Goal: Task Accomplishment & Management: Manage account settings

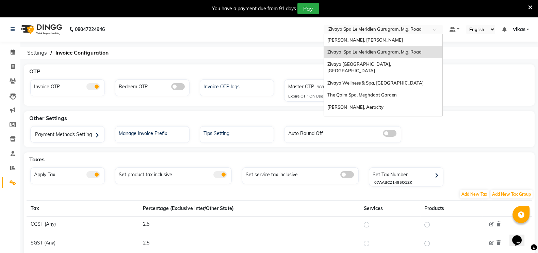
click at [381, 32] on input "text" at bounding box center [376, 30] width 99 height 7
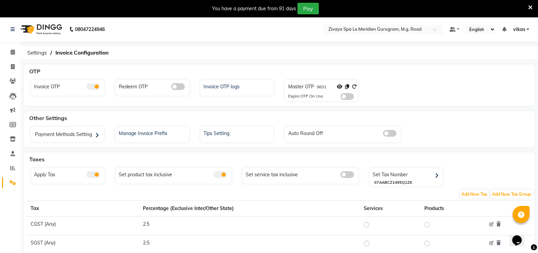
drag, startPoint x: 283, startPoint y: 48, endPoint x: 346, endPoint y: 96, distance: 78.7
click at [346, 96] on app-setting "Settings Invoice Configuration OTP Invoice OTP Redeem OTP Invoice OTP logs Mast…" at bounding box center [269, 207] width 538 height 321
click at [346, 96] on span at bounding box center [347, 96] width 14 height 7
click at [340, 97] on input "checkbox" at bounding box center [340, 97] width 0 height 0
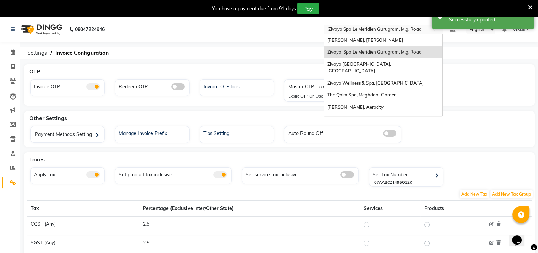
click at [344, 29] on input "text" at bounding box center [376, 30] width 99 height 7
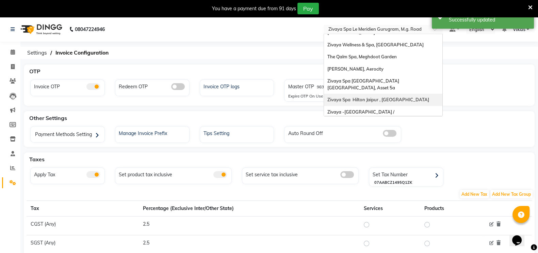
scroll to position [37, 0]
click at [362, 54] on span "The Qalm Spa, Meghdoot Garden" at bounding box center [361, 56] width 69 height 5
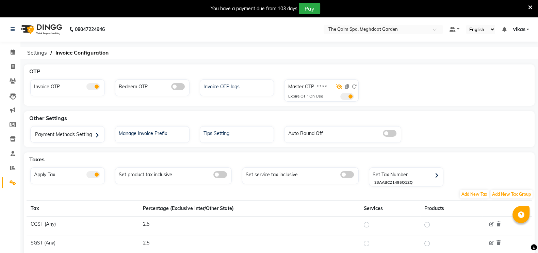
click at [342, 86] on icon at bounding box center [339, 86] width 6 height 5
click at [235, 88] on div "Invoice OTP logs" at bounding box center [238, 85] width 72 height 9
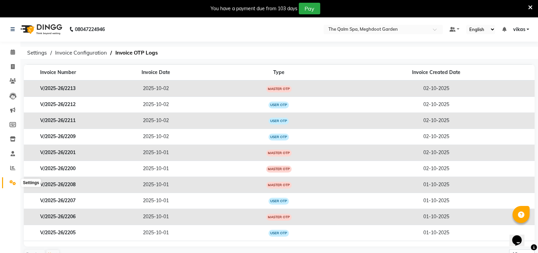
click at [7, 183] on span at bounding box center [13, 183] width 12 height 8
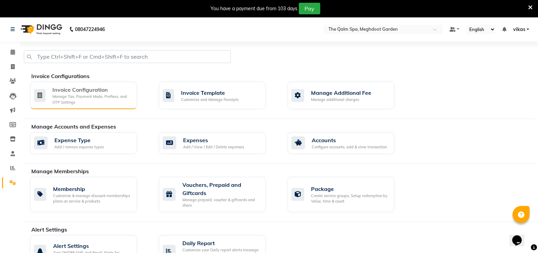
click at [70, 88] on div "Invoice Configuration" at bounding box center [91, 89] width 79 height 8
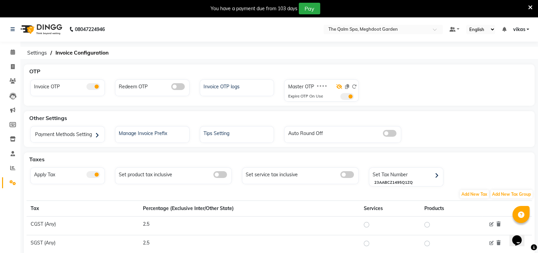
click at [337, 86] on icon at bounding box center [339, 86] width 6 height 5
click at [355, 85] on icon at bounding box center [354, 86] width 5 height 5
click at [357, 88] on icon at bounding box center [354, 86] width 5 height 5
click at [531, 6] on icon at bounding box center [530, 7] width 4 height 6
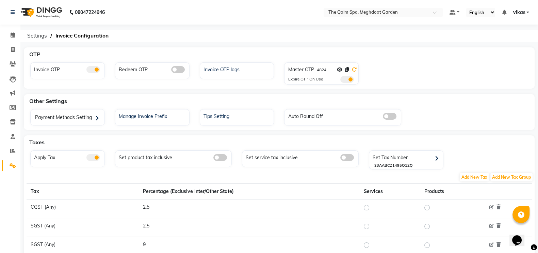
click at [355, 70] on icon at bounding box center [354, 69] width 5 height 5
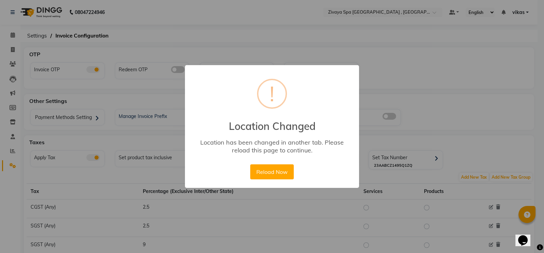
click at [354, 13] on div "× ! Location Changed Location has been changed in another tab. Please reload th…" at bounding box center [272, 126] width 544 height 253
click at [269, 170] on button "Reload Now" at bounding box center [271, 171] width 43 height 15
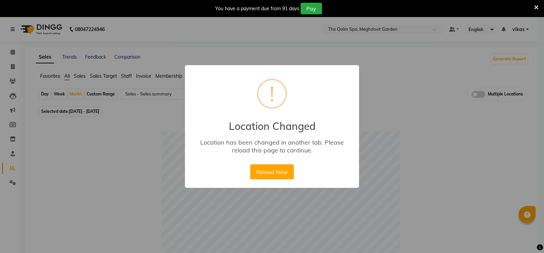
select select "full_report"
select select "csv"
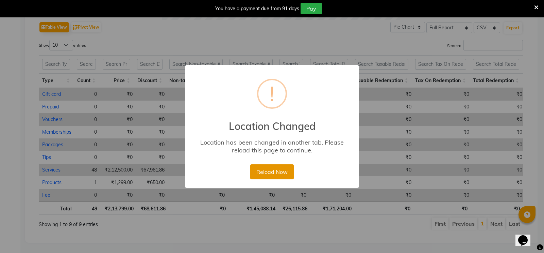
click at [262, 164] on button "Reload Now" at bounding box center [271, 171] width 43 height 15
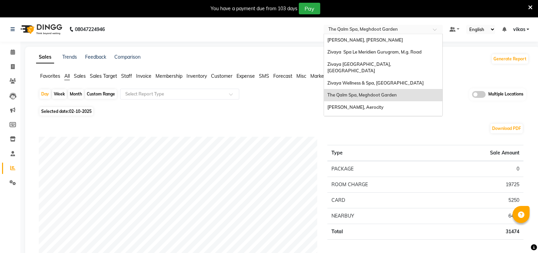
click at [355, 29] on input "text" at bounding box center [376, 30] width 99 height 7
click at [350, 104] on span "[PERSON_NAME], Aerocity" at bounding box center [355, 106] width 56 height 5
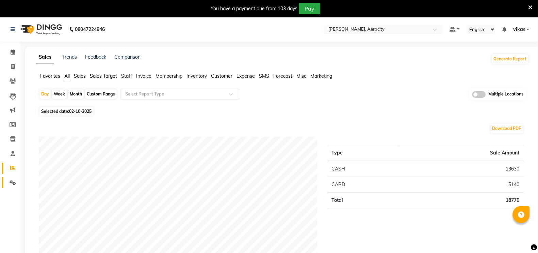
click at [6, 179] on link "Settings" at bounding box center [10, 182] width 16 height 11
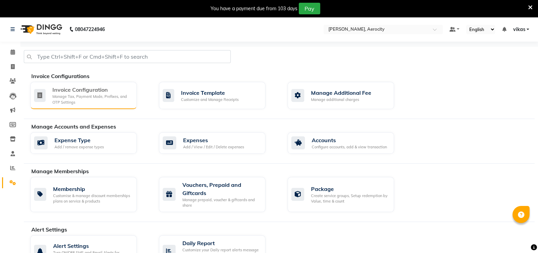
click at [74, 102] on div "Manage Tax, Payment Mode, Prefixes, and OTP Settings" at bounding box center [91, 99] width 79 height 11
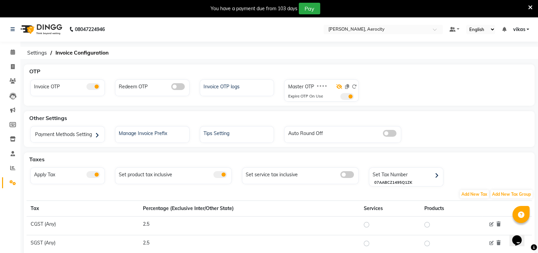
click at [339, 85] on icon at bounding box center [339, 86] width 6 height 5
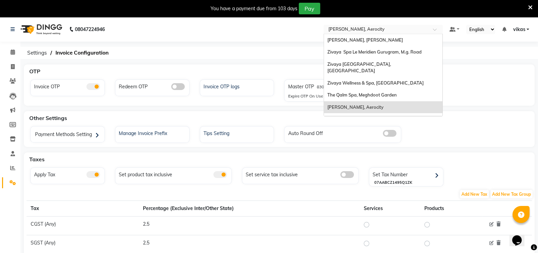
click at [363, 30] on input "text" at bounding box center [376, 30] width 99 height 7
click at [357, 113] on div "Zivaya Spa [GEOGRAPHIC_DATA] [GEOGRAPHIC_DATA], Asset 5a" at bounding box center [383, 122] width 118 height 19
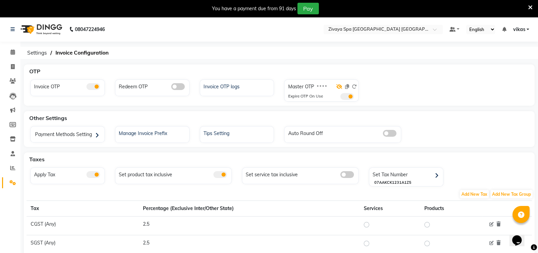
click at [340, 86] on icon at bounding box center [339, 86] width 6 height 5
click at [354, 86] on icon at bounding box center [354, 86] width 5 height 5
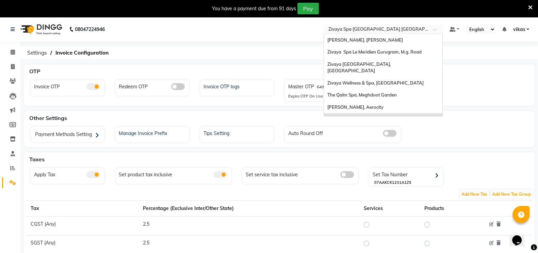
click at [360, 28] on input "text" at bounding box center [376, 30] width 99 height 7
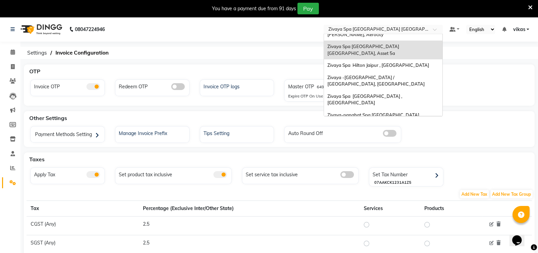
scroll to position [60, 0]
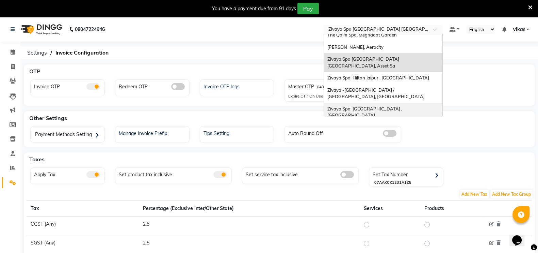
click at [359, 106] on span "Zivaya Spa [GEOGRAPHIC_DATA] , [GEOGRAPHIC_DATA]" at bounding box center [365, 112] width 76 height 12
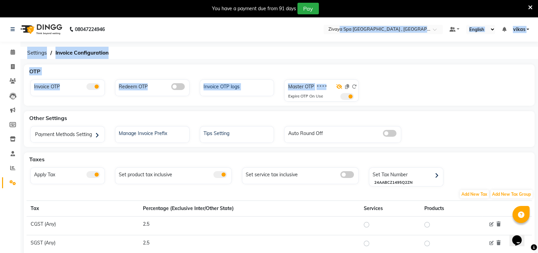
drag, startPoint x: 340, startPoint y: 22, endPoint x: 339, endPoint y: 88, distance: 66.0
click at [339, 88] on app-home "08047224946 Select Location × Zivaya Spa The Ummed Ahmedabad , Hansol Default P…" at bounding box center [269, 192] width 538 height 351
click at [339, 88] on icon at bounding box center [339, 86] width 6 height 5
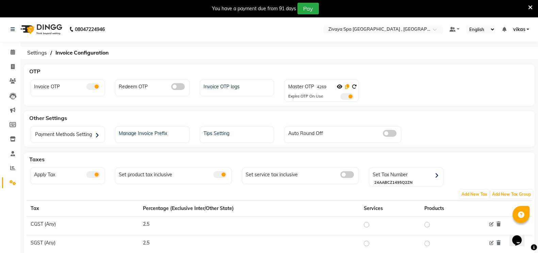
click at [348, 85] on icon at bounding box center [347, 86] width 4 height 5
click at [345, 95] on span at bounding box center [347, 96] width 14 height 7
click at [340, 97] on input "checkbox" at bounding box center [340, 97] width 0 height 0
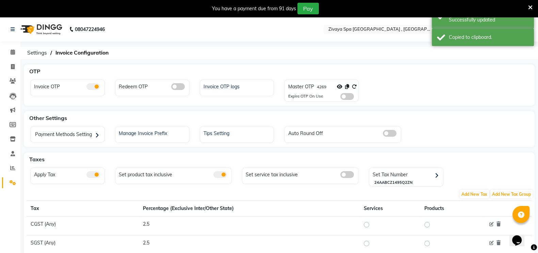
click at [350, 101] on div "Invoice OTP Redeem OTP Invoice OTP logs Master OTP 4269 Expire OTP On Use" at bounding box center [279, 91] width 508 height 25
click at [347, 99] on span at bounding box center [347, 96] width 14 height 7
click at [340, 97] on input "checkbox" at bounding box center [340, 97] width 0 height 0
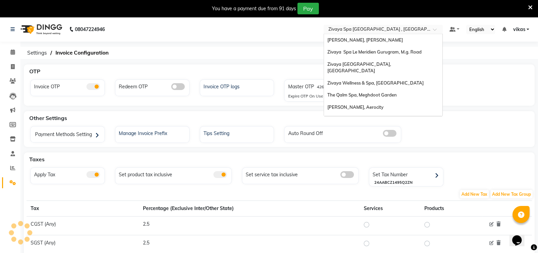
scroll to position [82, 0]
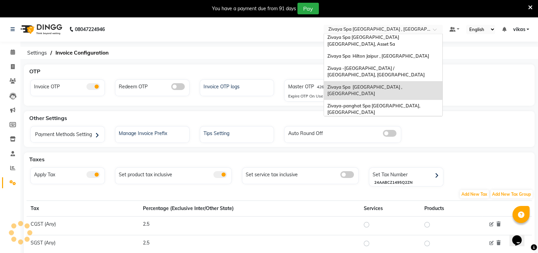
click at [355, 31] on input "text" at bounding box center [376, 30] width 99 height 7
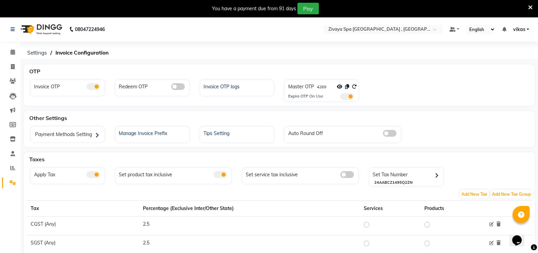
click at [251, 60] on div "08047224946 Select Location × Zivaya Spa The Ummed Ahmedabad , Hansol Default P…" at bounding box center [269, 192] width 538 height 351
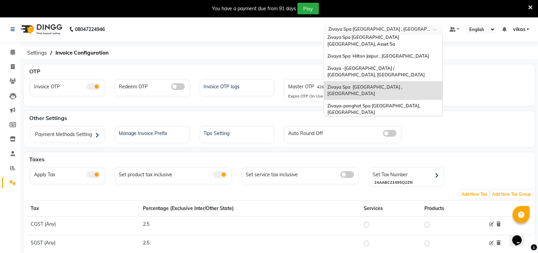
click at [358, 29] on input "text" at bounding box center [376, 30] width 99 height 7
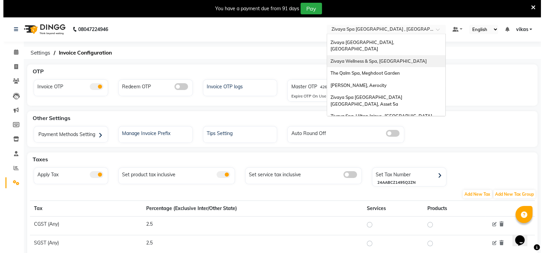
scroll to position [0, 0]
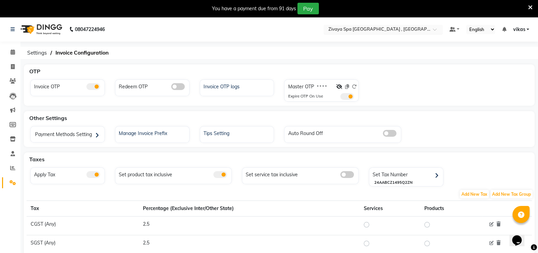
click at [357, 29] on input "text" at bounding box center [376, 30] width 99 height 7
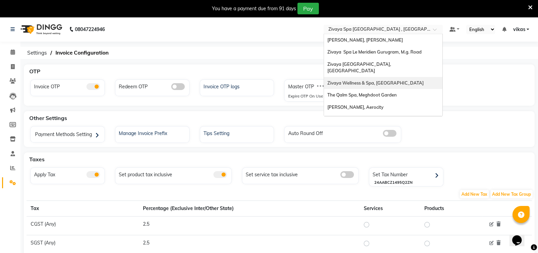
click at [368, 80] on span "Zivaya Wellness & Spa, [GEOGRAPHIC_DATA]" at bounding box center [375, 82] width 96 height 5
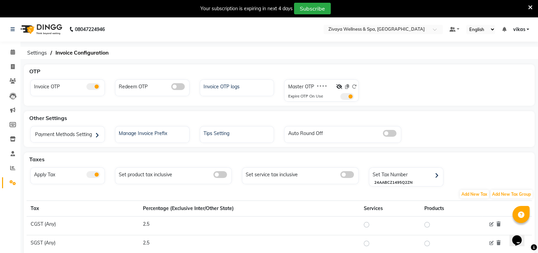
click at [534, 8] on div "Your subscription is expiring in next 4 days Subscribe" at bounding box center [269, 8] width 538 height 17
click at [531, 6] on icon at bounding box center [530, 7] width 4 height 6
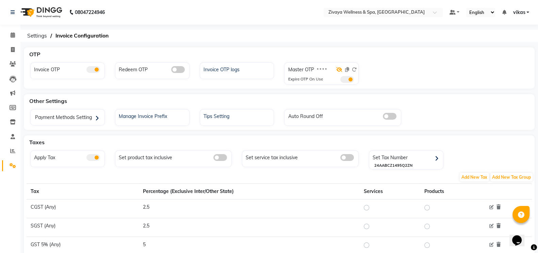
click at [340, 70] on icon at bounding box center [339, 69] width 6 height 5
click at [346, 72] on icon at bounding box center [347, 69] width 4 height 5
click at [207, 70] on div "Invoice OTP logs" at bounding box center [238, 68] width 72 height 9
click at [345, 17] on nav "08047224946 Select Location × Zivaya Wellness & Spa, Ahmedabad Airport Default …" at bounding box center [269, 12] width 538 height 25
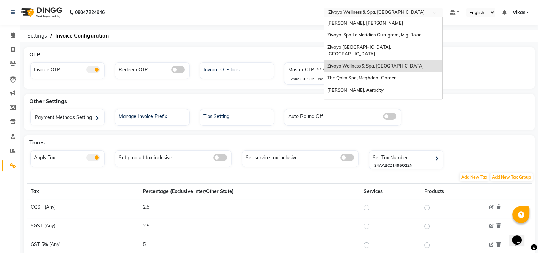
click at [346, 10] on input "text" at bounding box center [376, 13] width 99 height 7
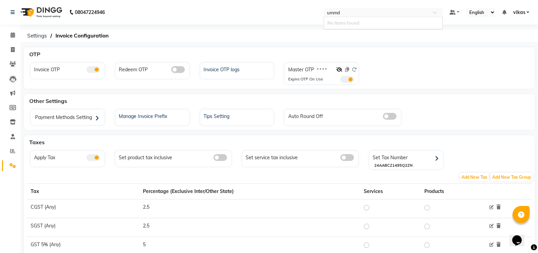
type input "umm"
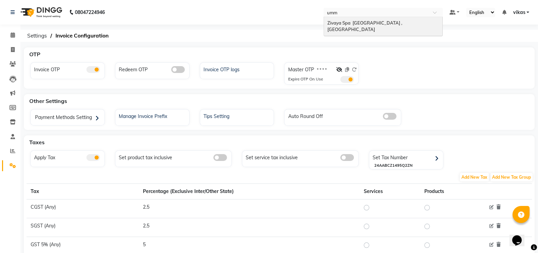
click at [351, 22] on span "Zivaya Spa The Ummed Ahmedabad , Hansol" at bounding box center [365, 26] width 76 height 12
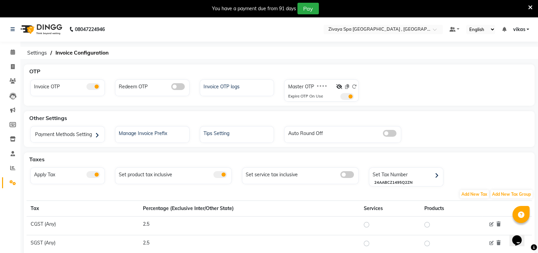
click at [336, 86] on icon at bounding box center [339, 86] width 6 height 5
click at [343, 29] on input "text" at bounding box center [376, 30] width 99 height 7
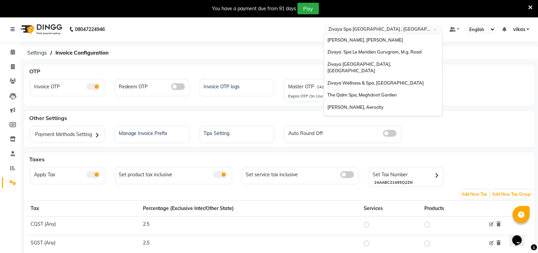
scroll to position [82, 0]
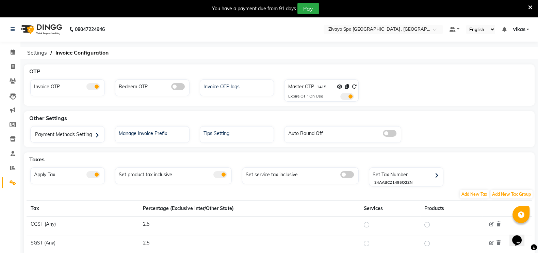
click at [293, 63] on div "08047224946 Select Location × Zivaya Spa The Ummed [GEOGRAPHIC_DATA] , Hansol D…" at bounding box center [269, 192] width 538 height 351
click at [354, 86] on icon at bounding box center [354, 86] width 5 height 5
click at [362, 30] on input "text" at bounding box center [376, 30] width 99 height 7
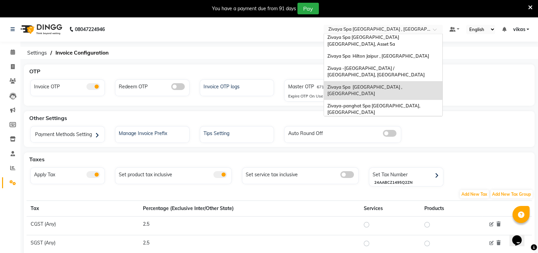
click at [365, 121] on span "Zivaya Wellness & Spa, [GEOGRAPHIC_DATA]" at bounding box center [375, 123] width 96 height 5
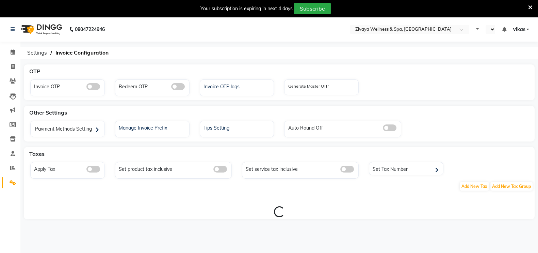
select select "en"
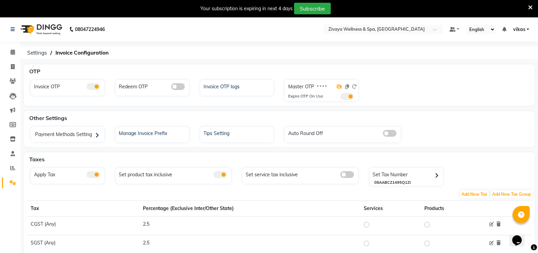
click at [339, 89] on icon at bounding box center [339, 86] width 6 height 5
click at [528, 7] on icon at bounding box center [530, 7] width 4 height 6
